Goal: Task Accomplishment & Management: Complete application form

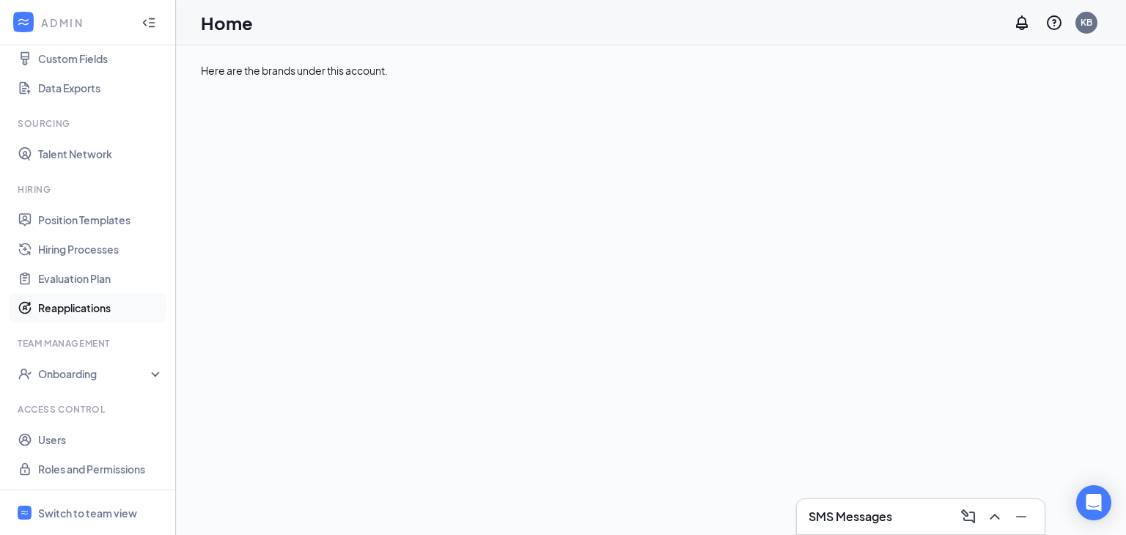
scroll to position [199, 0]
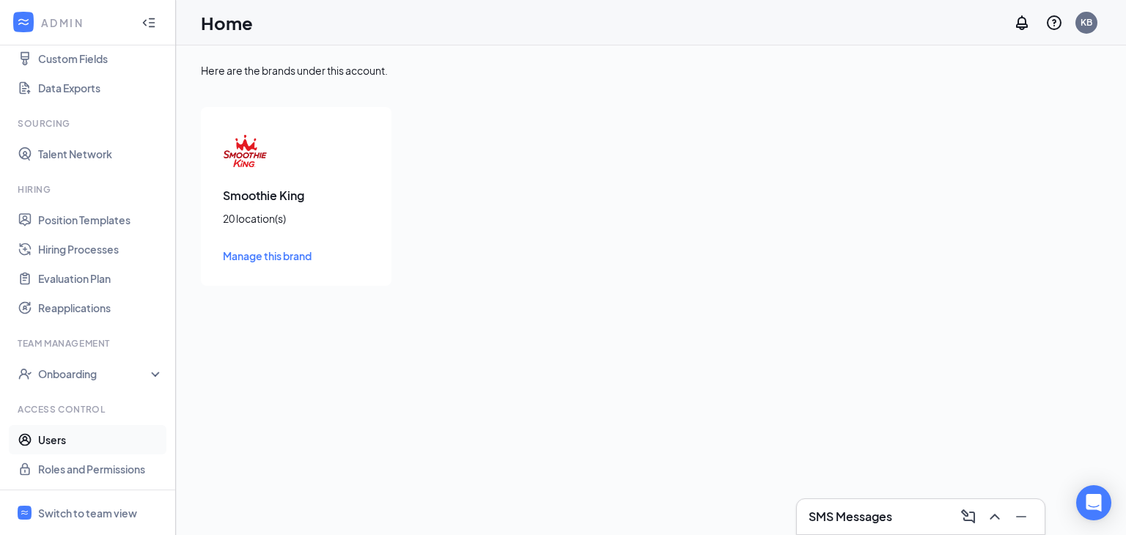
click at [47, 445] on link "Users" at bounding box center [100, 439] width 125 height 29
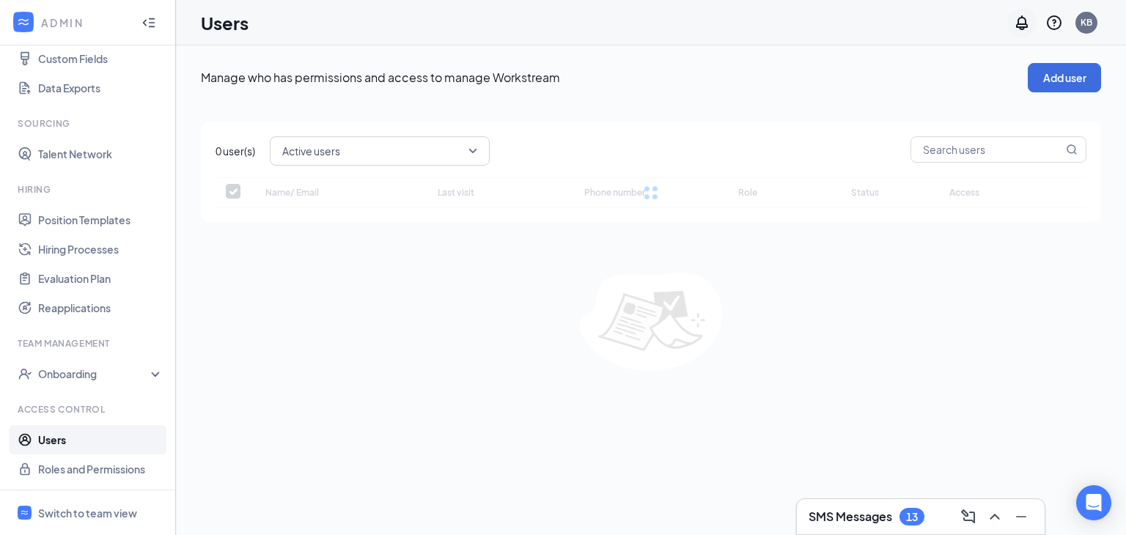
checkbox input "false"
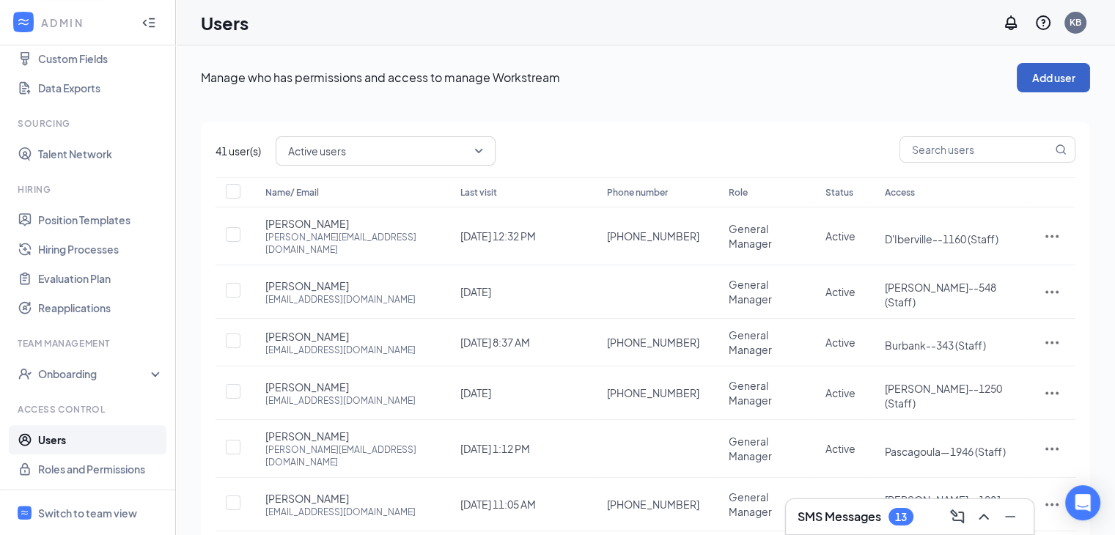
click at [1050, 78] on button "Add user" at bounding box center [1053, 77] width 73 height 29
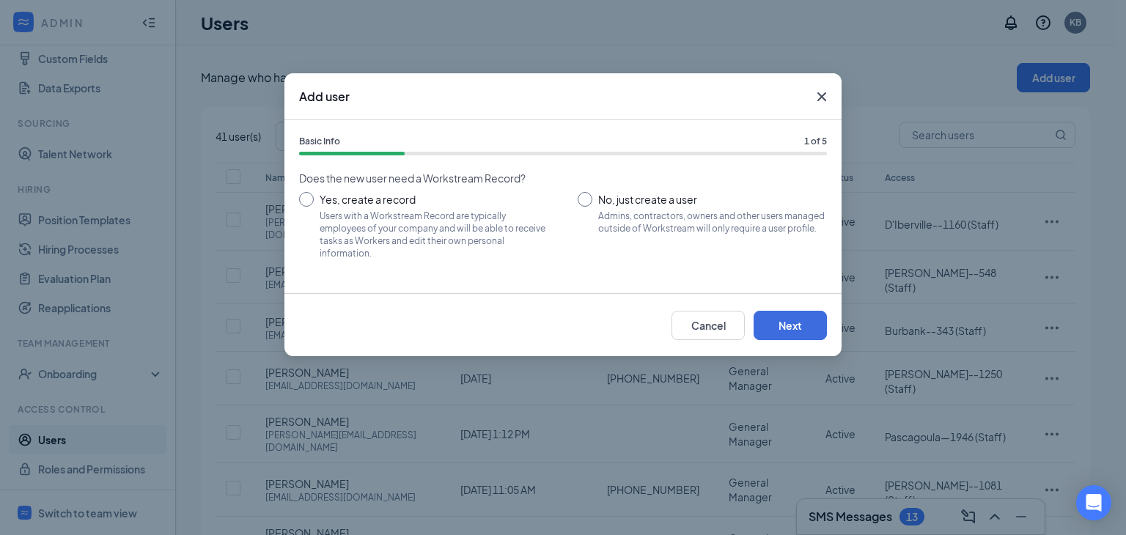
click at [605, 198] on input "No, just create a user Admins, contractors, owners and other users managed outs…" at bounding box center [702, 225] width 249 height 66
radio input "true"
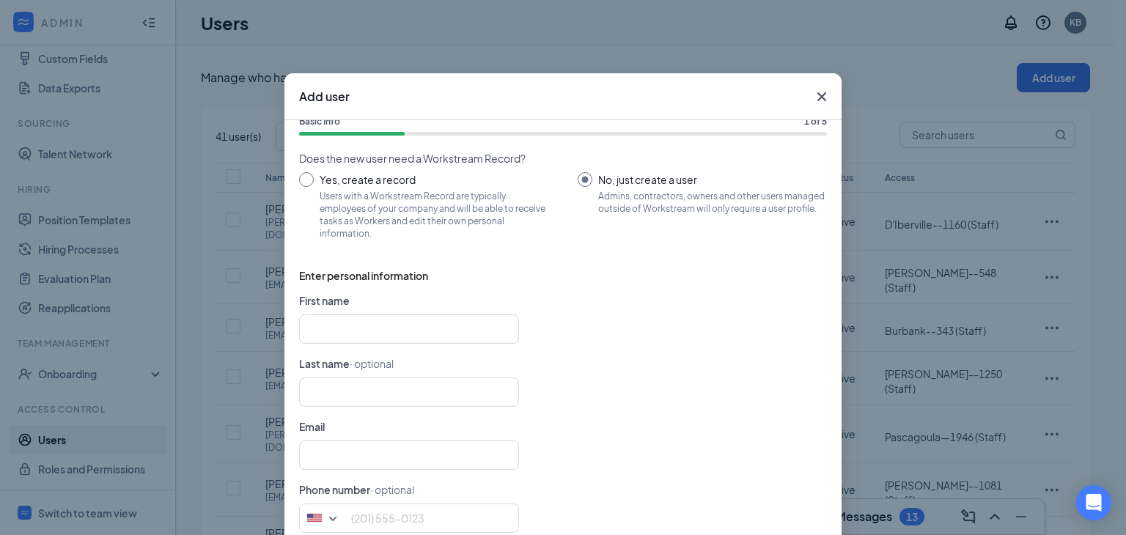
scroll to position [30, 0]
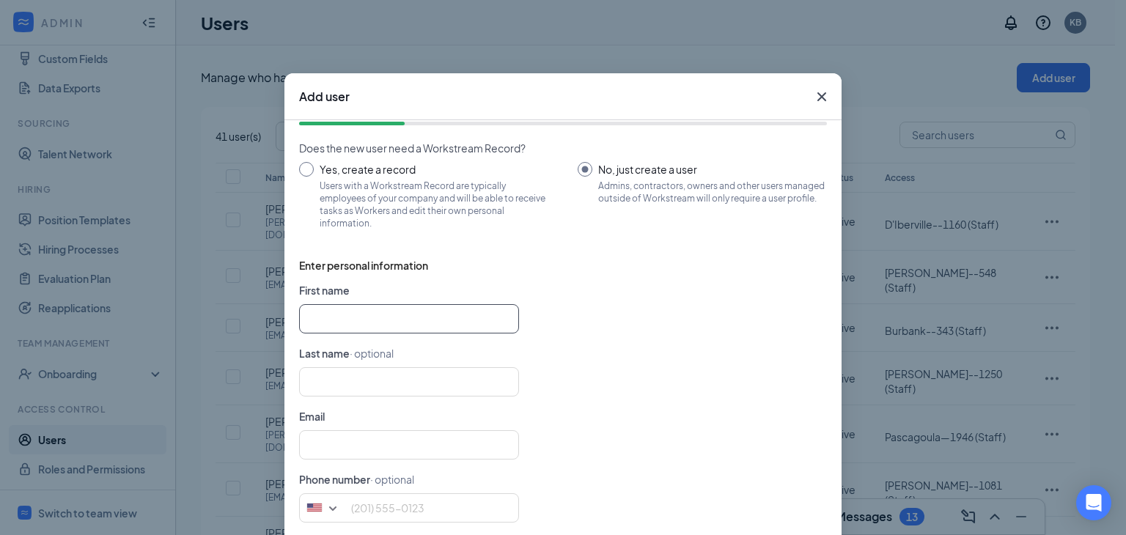
click at [399, 309] on input "text" at bounding box center [409, 318] width 220 height 29
type input "[PERSON_NAME]"
click at [410, 215] on input "Yes, create a record Users with a Workstream Record are typically employees of …" at bounding box center [423, 195] width 249 height 66
radio input "true"
radio input "false"
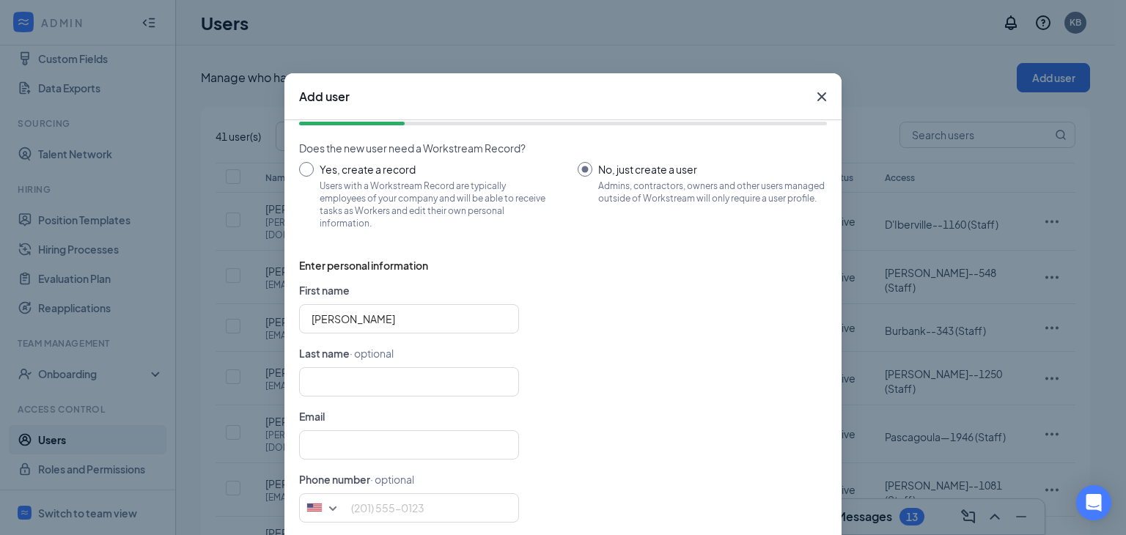
scroll to position [0, 0]
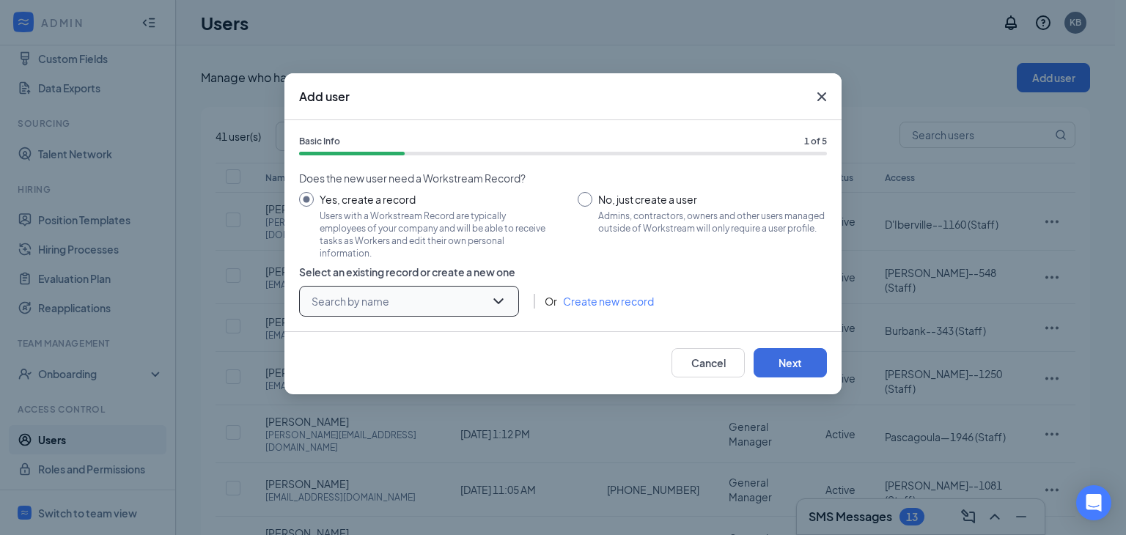
click at [443, 309] on input "search" at bounding box center [404, 301] width 192 height 29
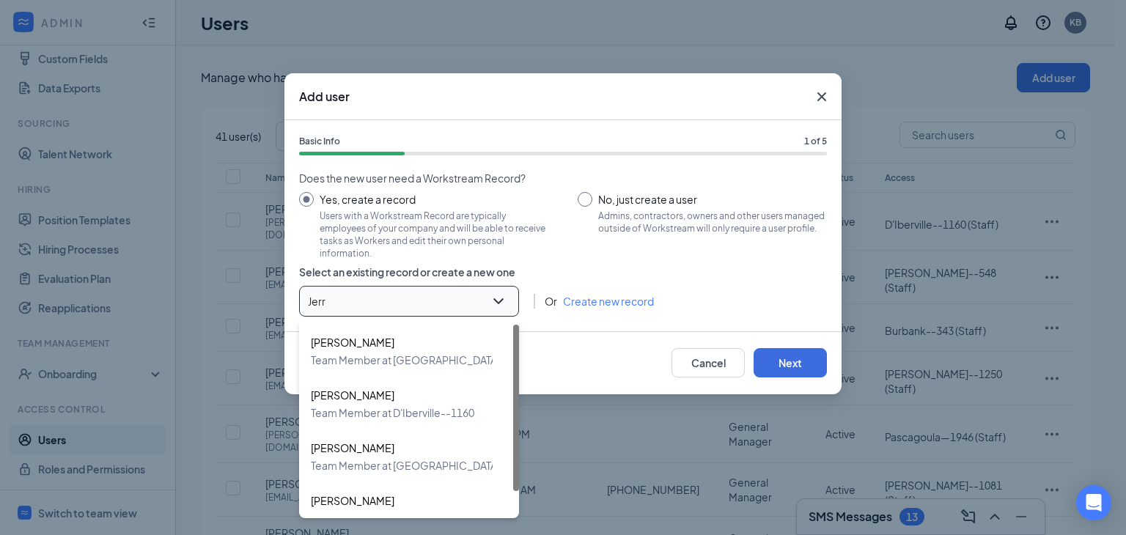
type input "[PERSON_NAME]"
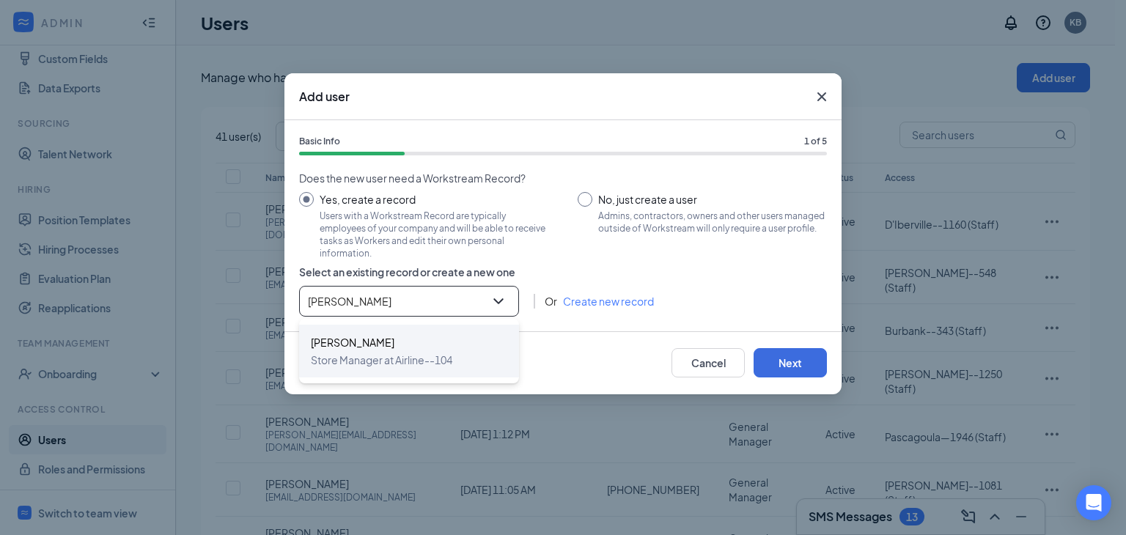
click at [390, 353] on span "Store Manager at Airline--104" at bounding box center [381, 360] width 141 height 18
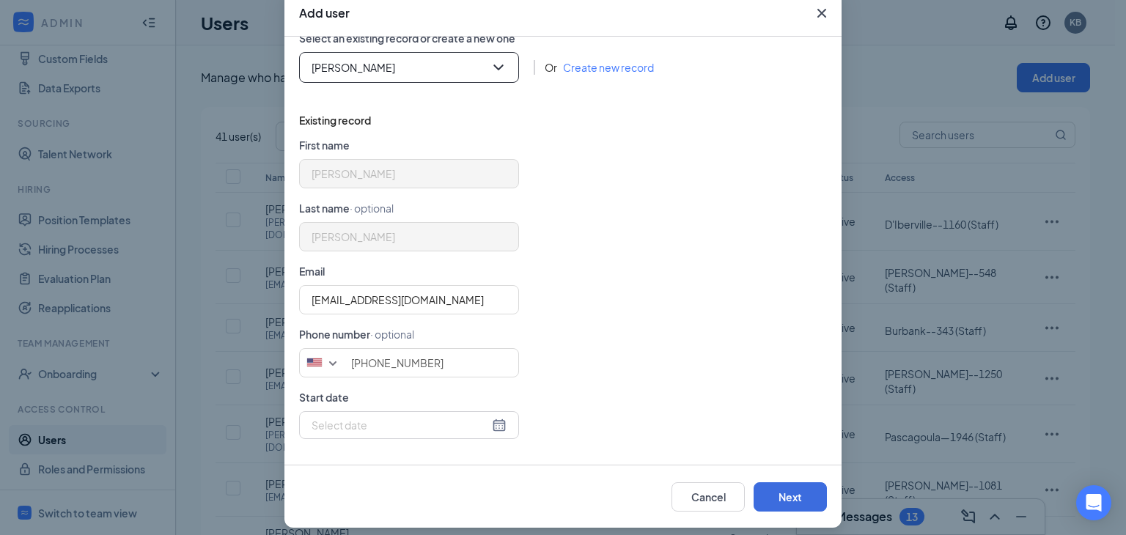
scroll to position [94, 0]
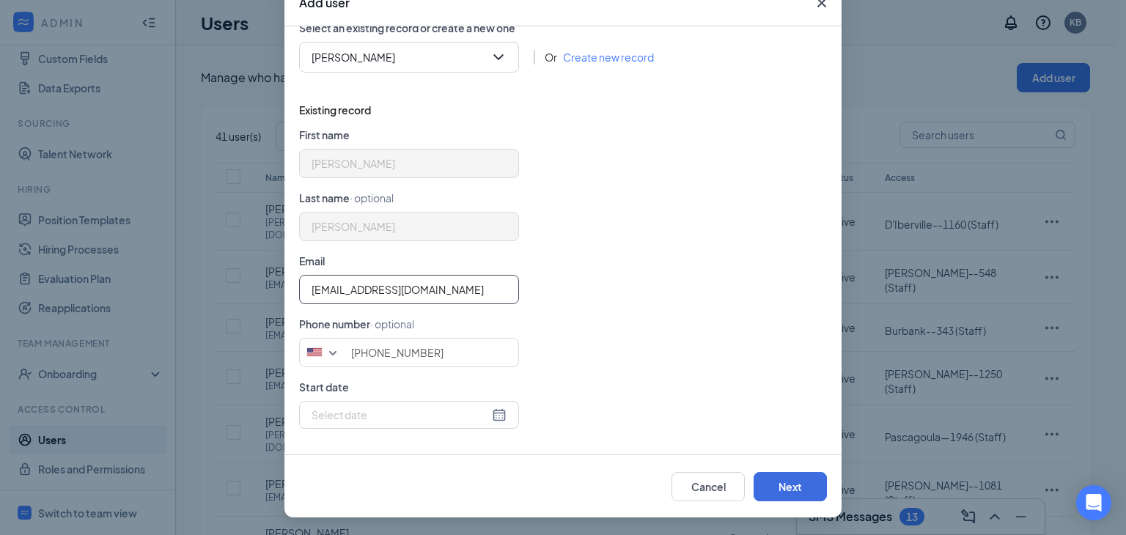
drag, startPoint x: 375, startPoint y: 293, endPoint x: 301, endPoint y: 293, distance: 73.3
click at [301, 293] on input "[EMAIL_ADDRESS][DOMAIN_NAME]" at bounding box center [409, 289] width 220 height 29
type input "t"
type input "[PERSON_NAME][EMAIL_ADDRESS][DOMAIN_NAME]"
click at [778, 487] on button "Next" at bounding box center [790, 486] width 73 height 29
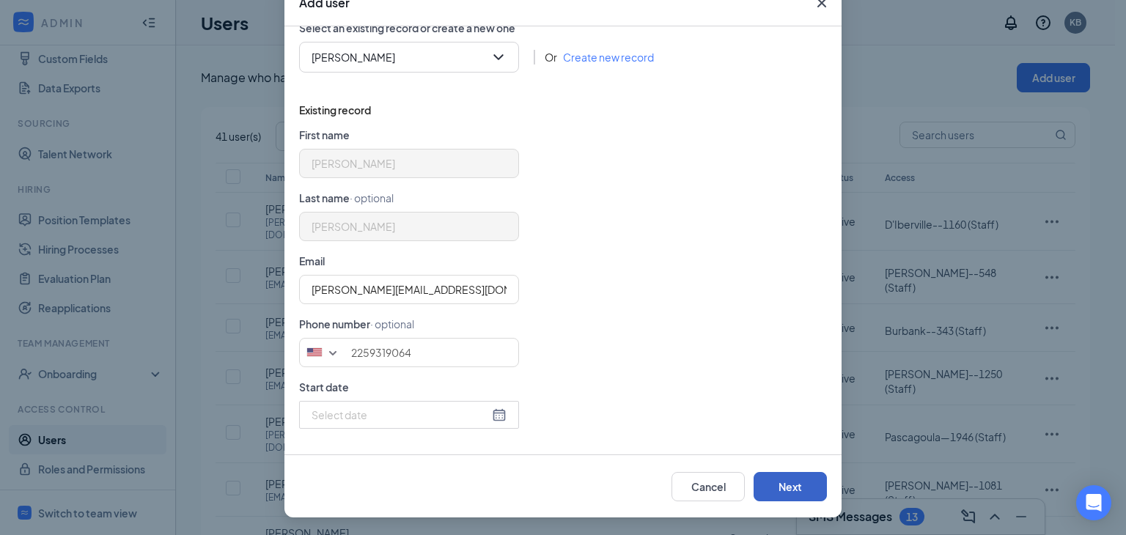
scroll to position [0, 0]
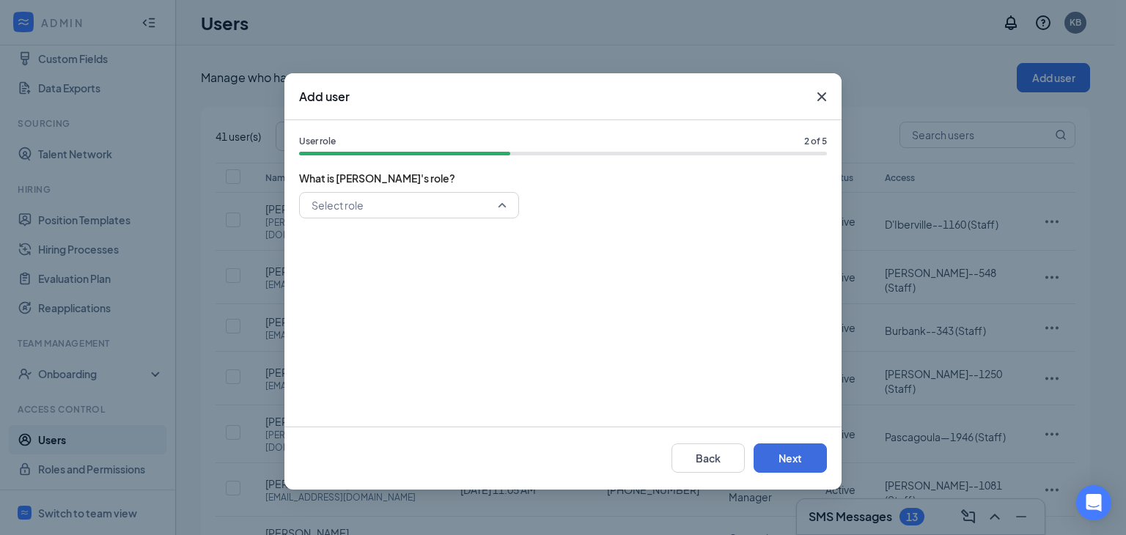
click at [446, 217] on input "search" at bounding box center [404, 205] width 192 height 25
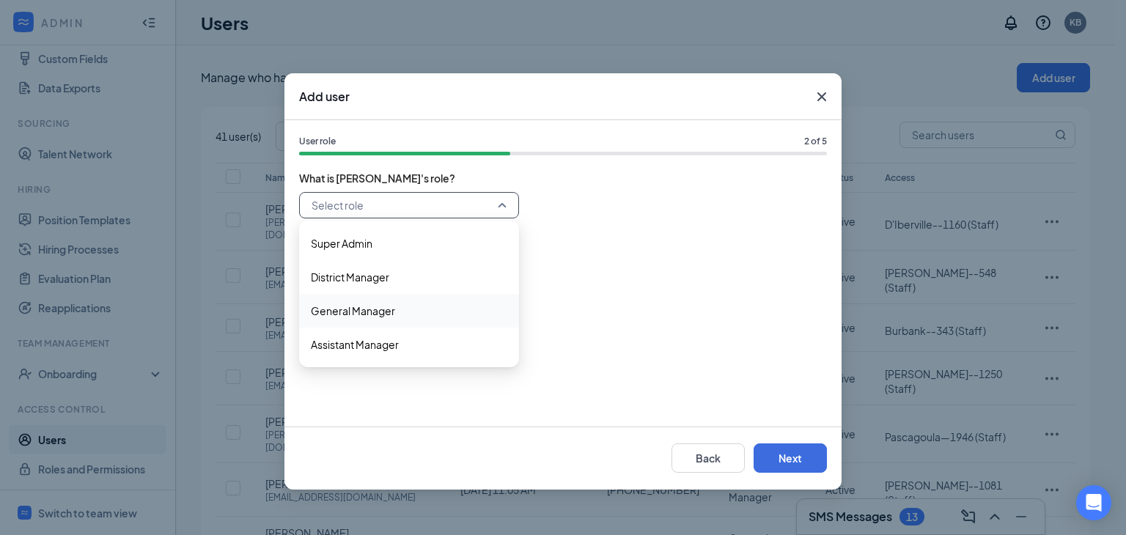
click at [370, 303] on span "General Manager" at bounding box center [353, 311] width 84 height 16
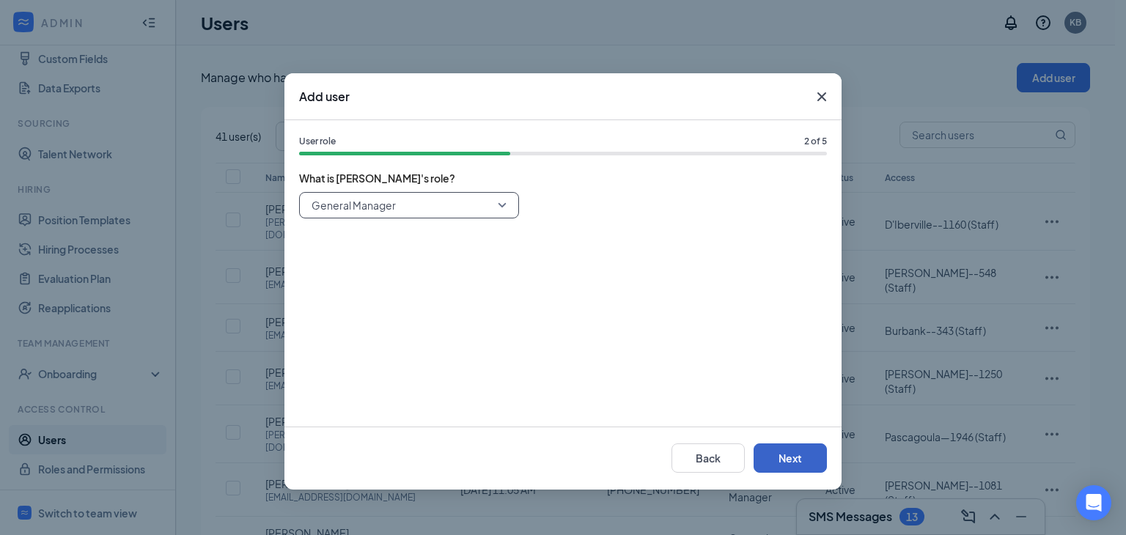
click at [780, 454] on button "Next" at bounding box center [790, 457] width 73 height 29
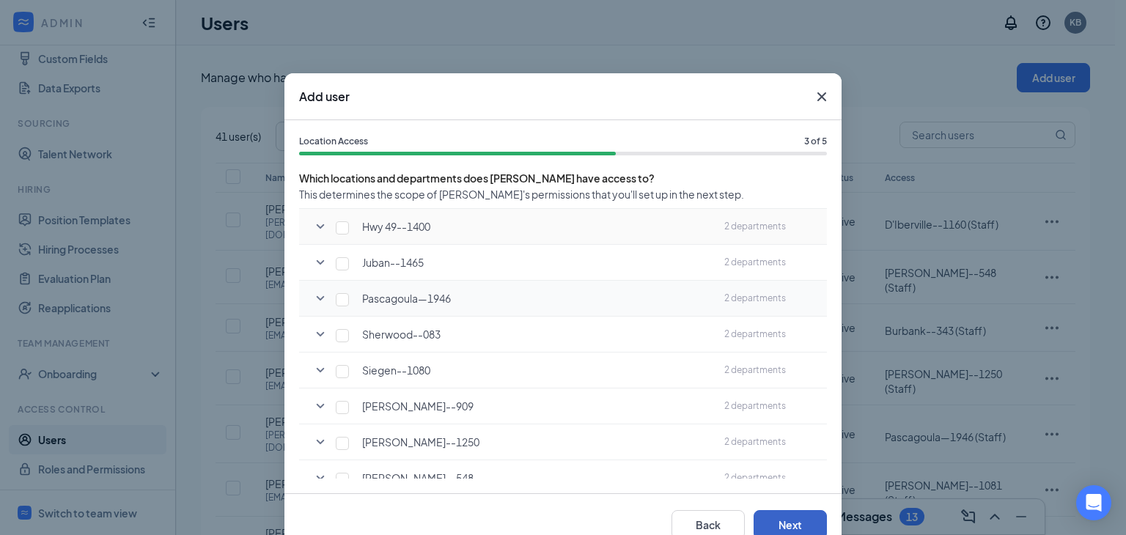
scroll to position [552, 0]
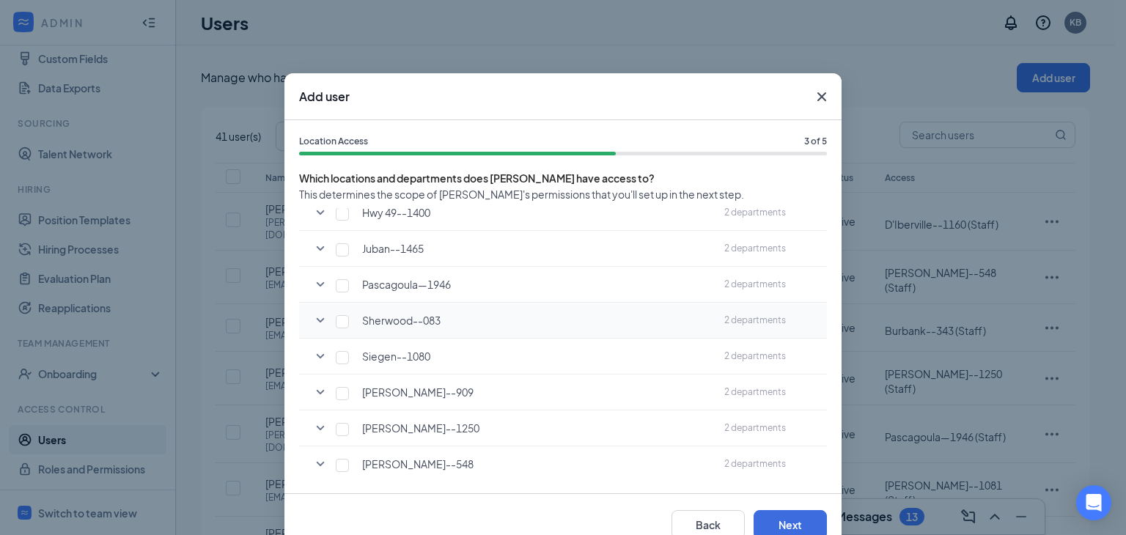
click at [320, 318] on icon "SmallChevronDown" at bounding box center [321, 321] width 18 height 18
click at [367, 353] on input "checkbox" at bounding box center [371, 354] width 13 height 13
checkbox input "false"
click at [369, 381] on input "checkbox" at bounding box center [371, 387] width 13 height 13
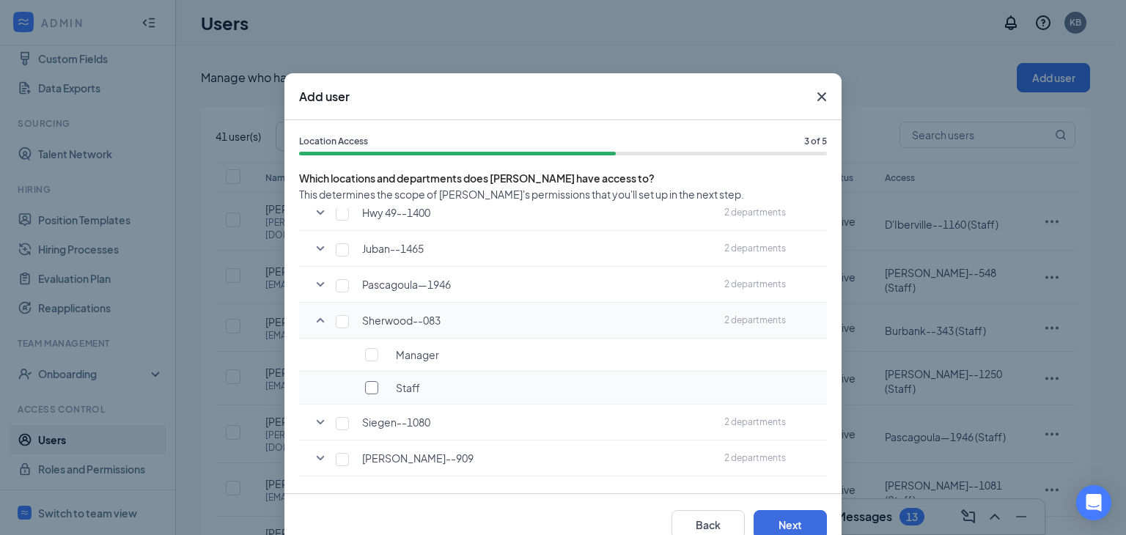
checkbox input "true"
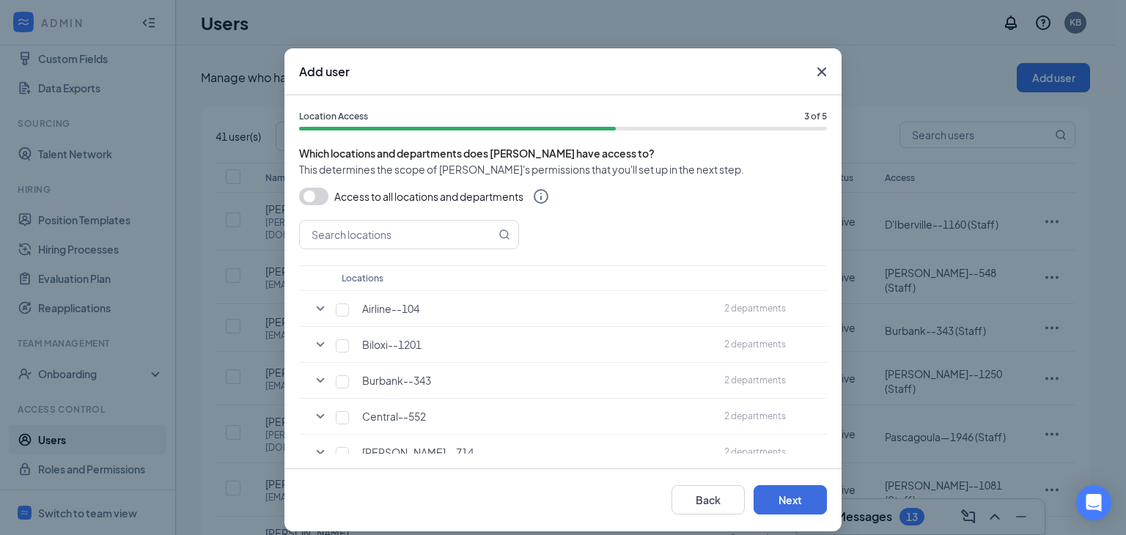
scroll to position [39, 0]
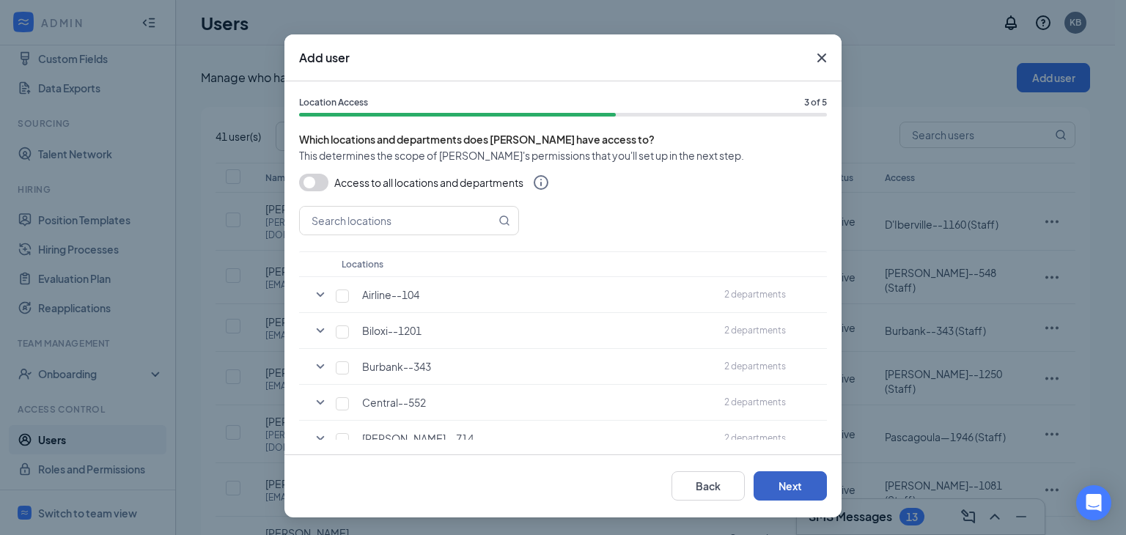
click at [771, 485] on button "Next" at bounding box center [790, 485] width 73 height 29
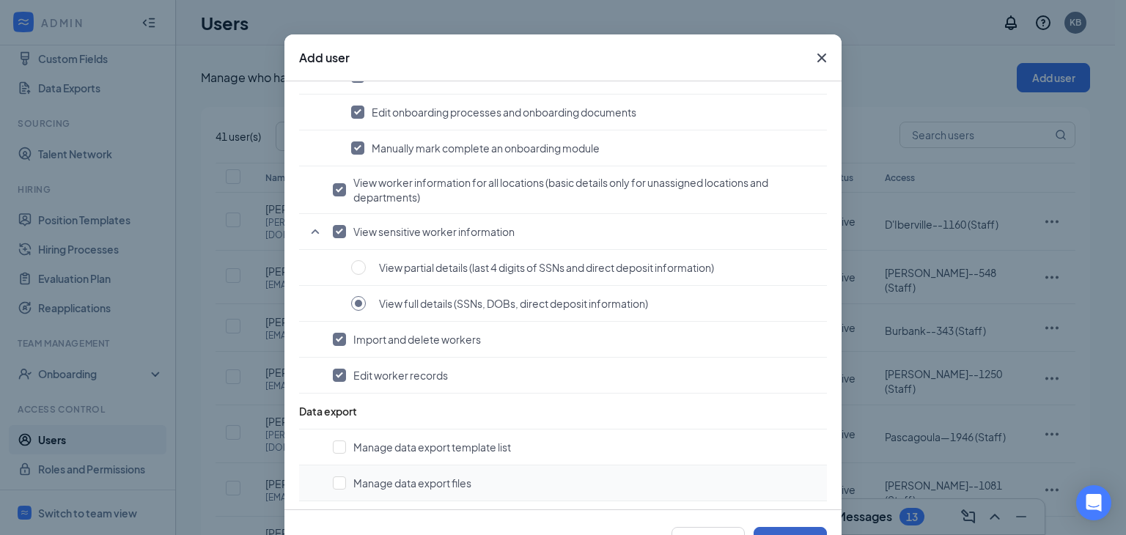
scroll to position [94, 0]
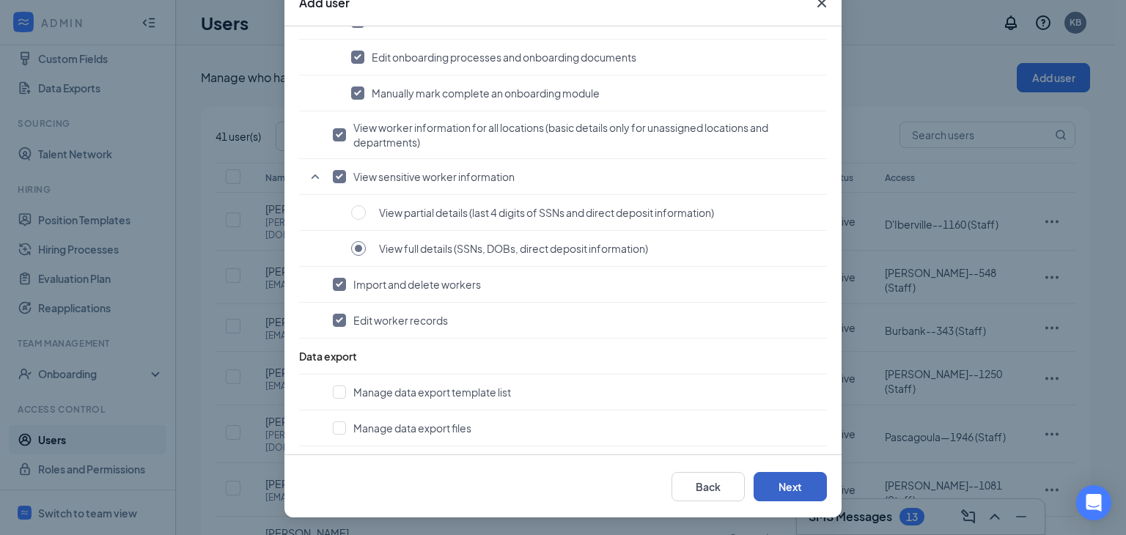
click at [789, 489] on button "Next" at bounding box center [790, 486] width 73 height 29
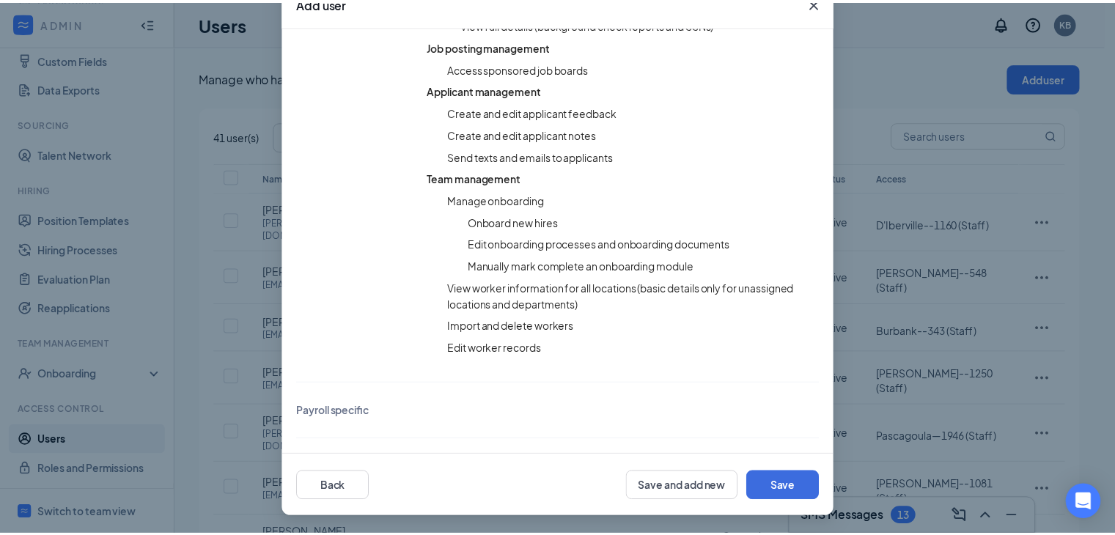
scroll to position [441, 0]
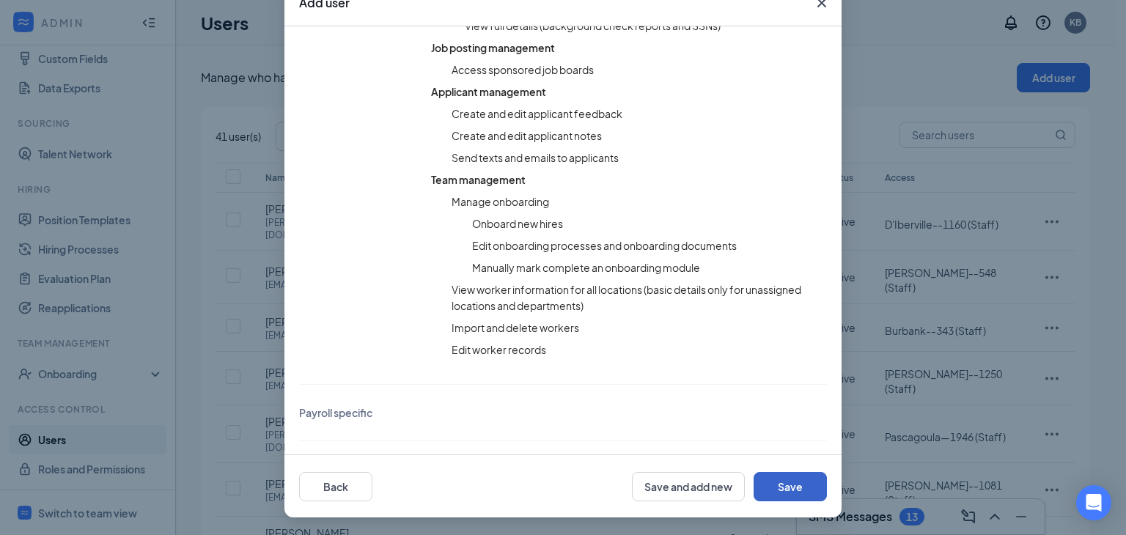
click at [765, 482] on button "Save" at bounding box center [790, 486] width 73 height 29
